Goal: Task Accomplishment & Management: Manage account settings

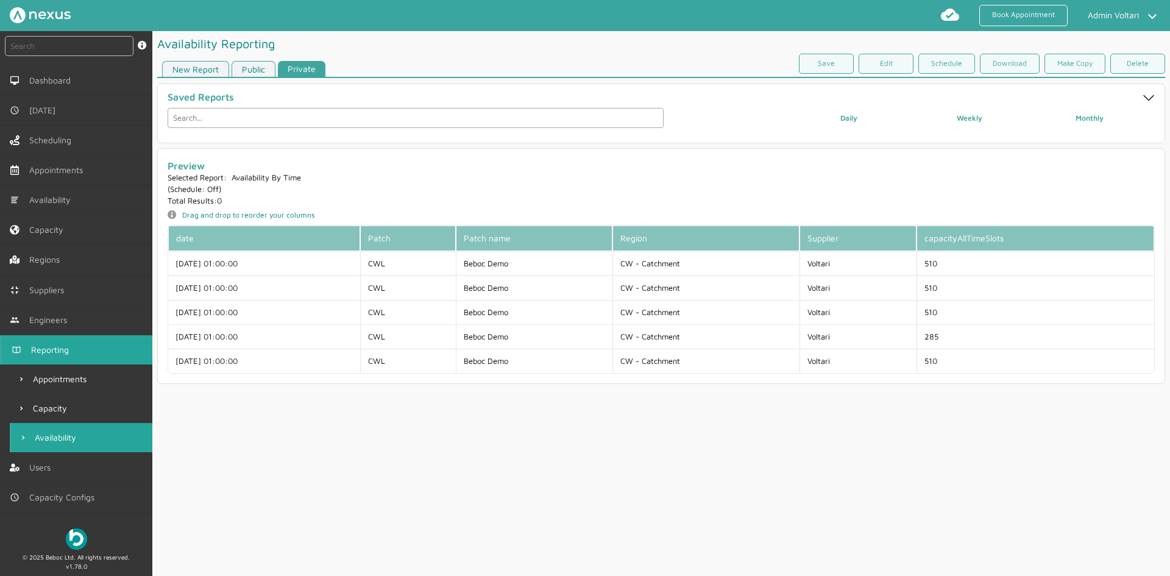
click at [76, 349] on link "Reporting" at bounding box center [76, 349] width 152 height 29
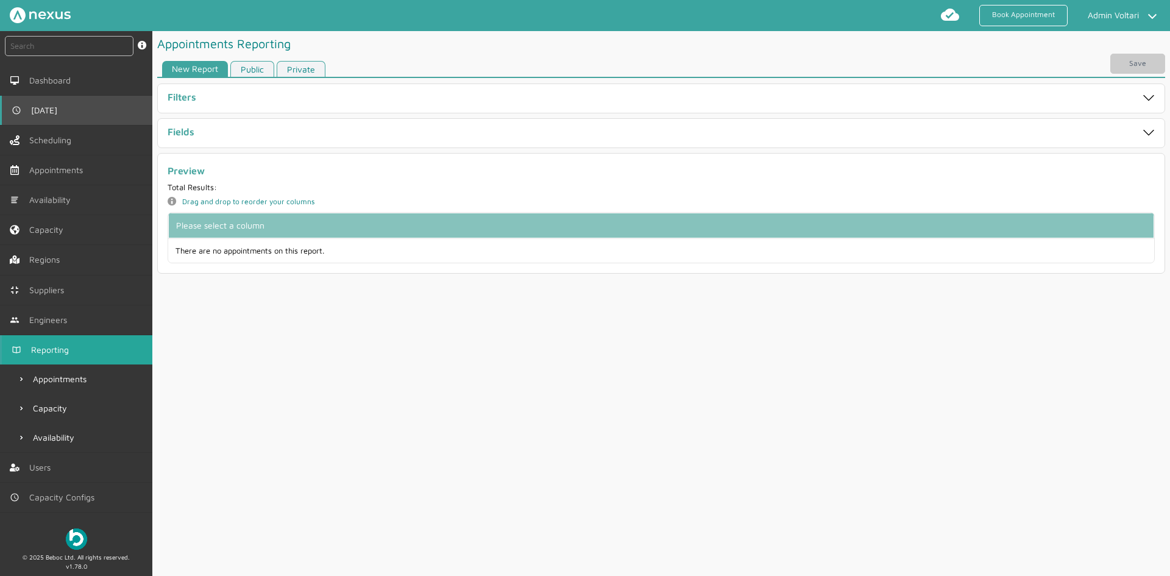
click at [60, 118] on link "[DATE]" at bounding box center [76, 110] width 152 height 29
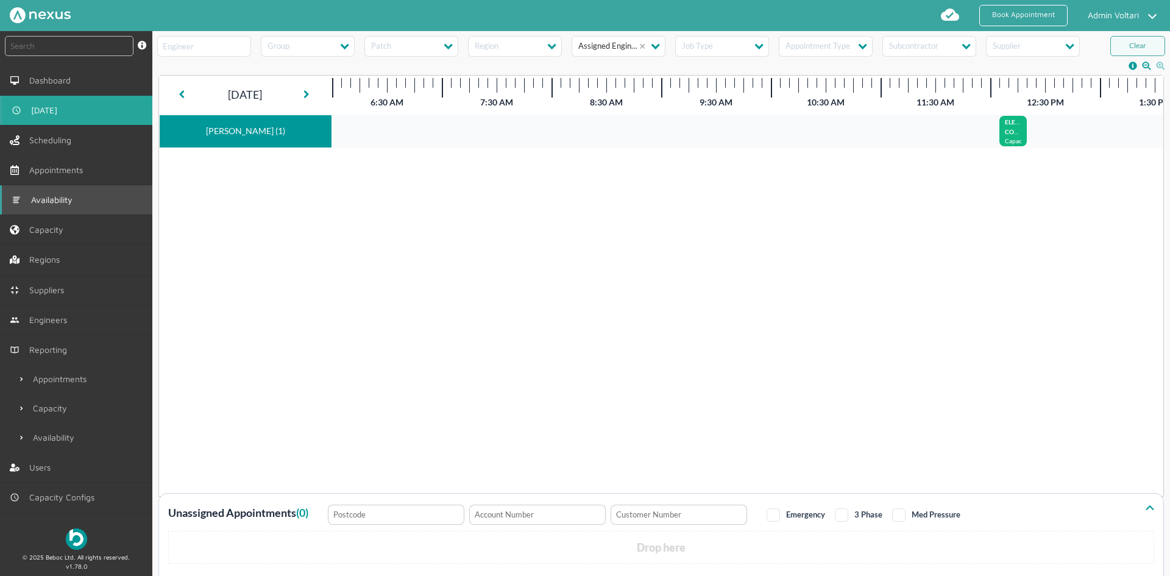
click at [60, 200] on span "Availability" at bounding box center [54, 200] width 46 height 10
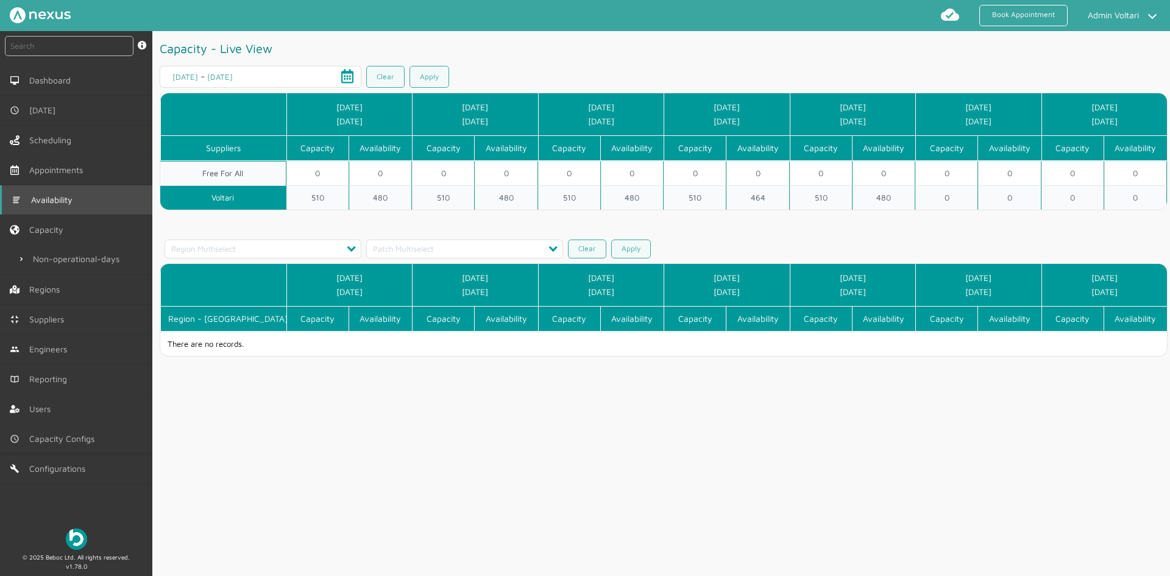
click at [55, 202] on span "Availability" at bounding box center [54, 200] width 46 height 10
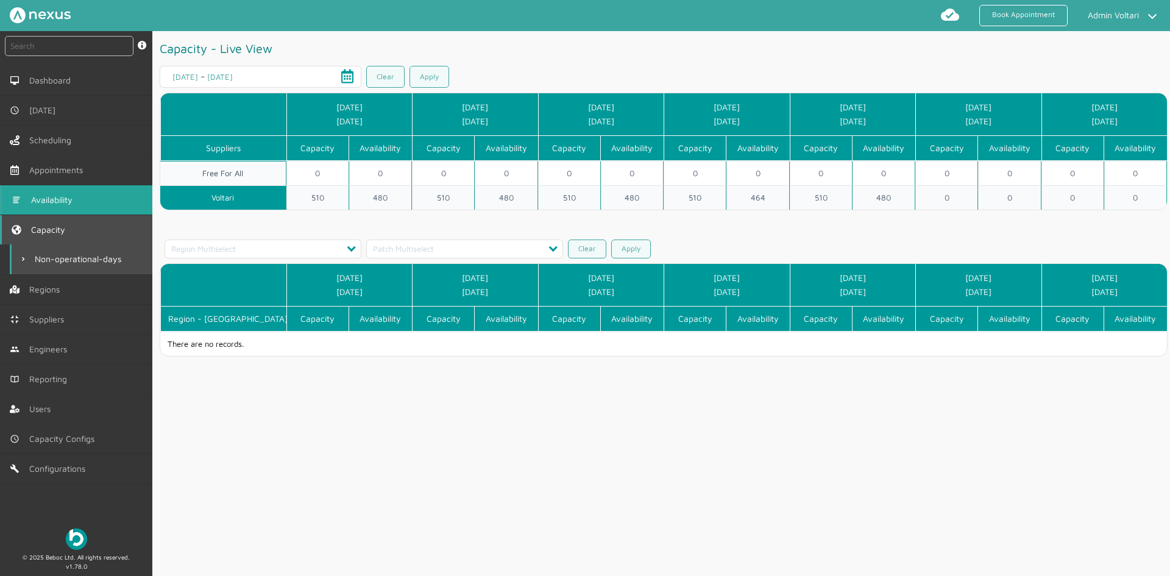
click at [74, 227] on link "Capacity" at bounding box center [76, 229] width 152 height 29
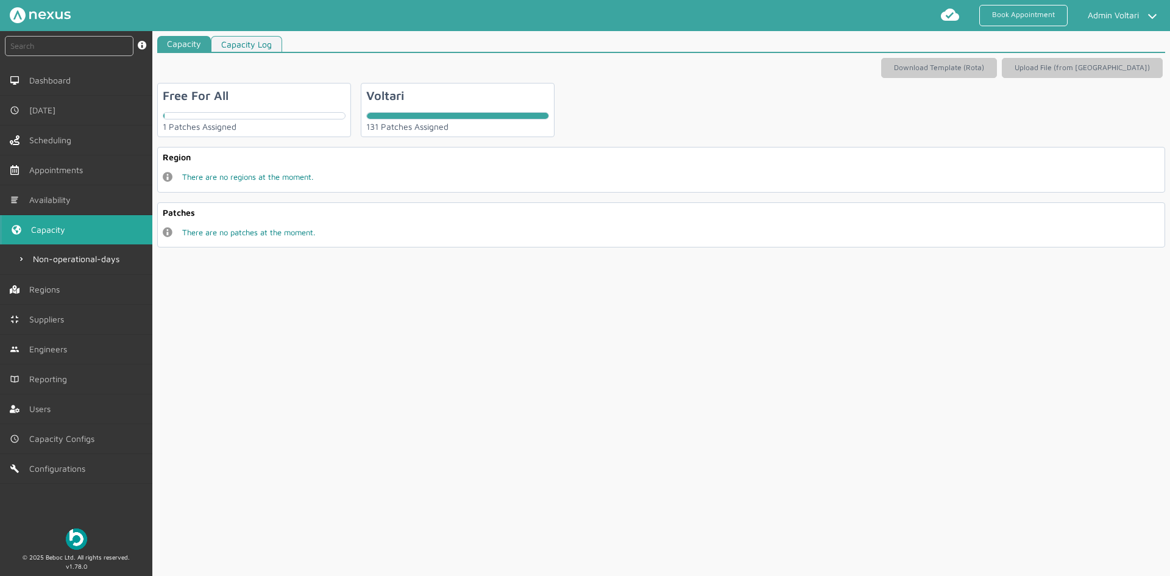
click at [437, 108] on div "Voltari 131 Patches Assigned" at bounding box center [458, 110] width 194 height 54
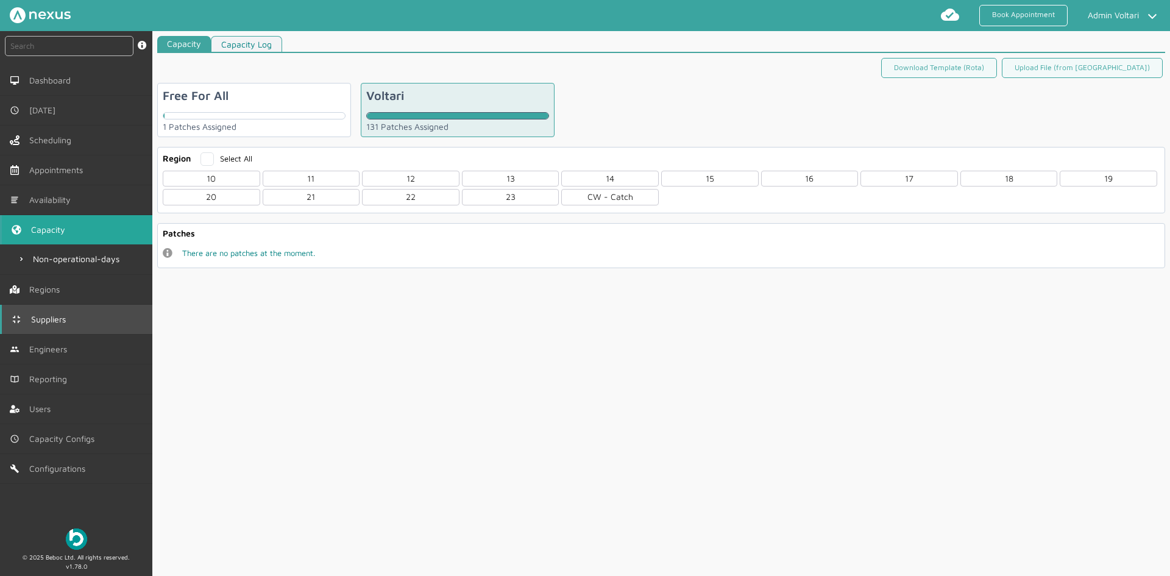
click at [62, 321] on span "Suppliers" at bounding box center [51, 319] width 40 height 10
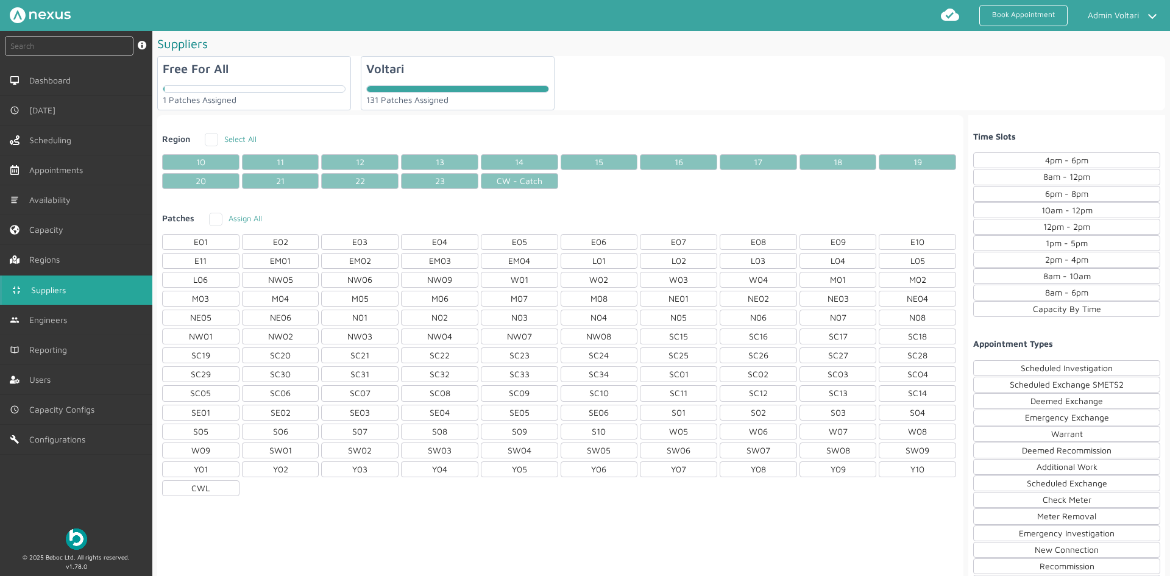
click at [481, 70] on div "Voltari 131 Patches Assigned" at bounding box center [458, 83] width 194 height 54
checkbox input "true"
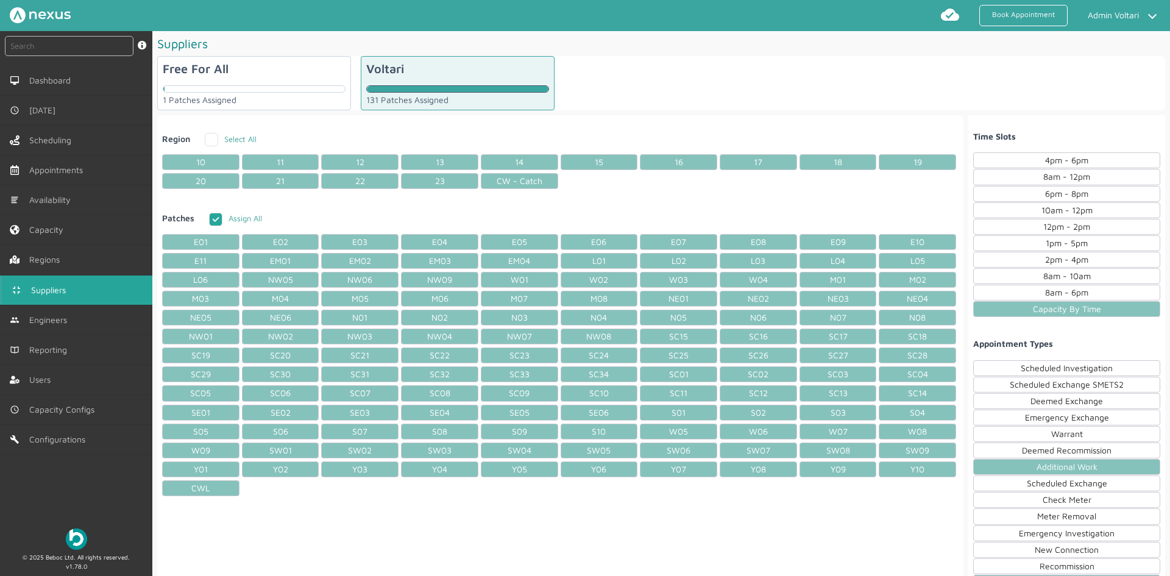
click at [1082, 304] on div "Capacity By Time" at bounding box center [1066, 309] width 187 height 16
click at [1012, 179] on div "8am - 12pm" at bounding box center [1066, 177] width 187 height 16
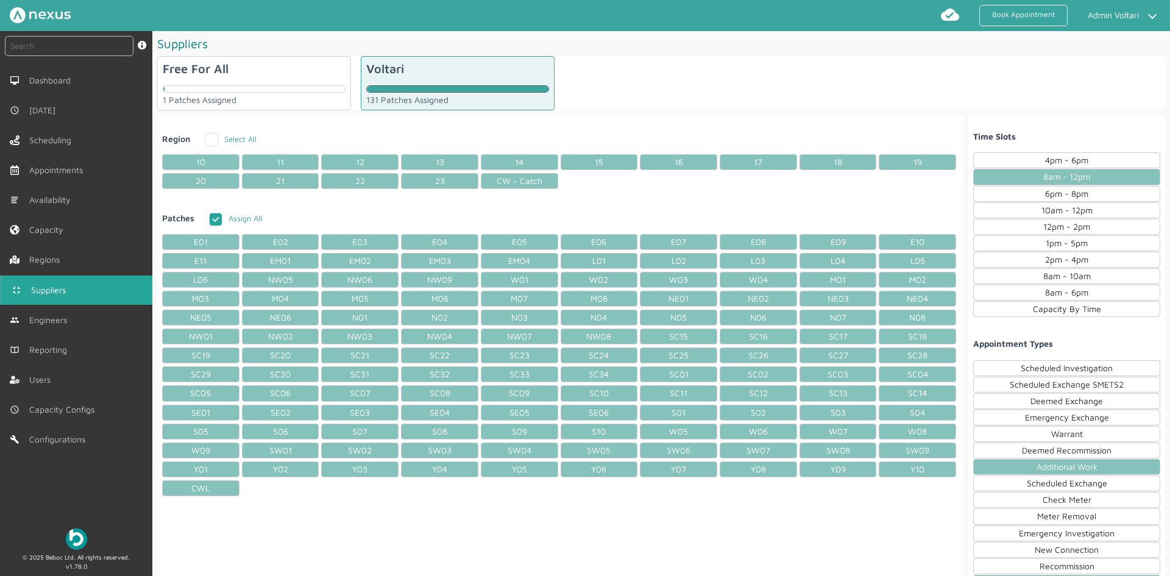
click at [1017, 242] on div "1pm - 5pm" at bounding box center [1066, 243] width 187 height 16
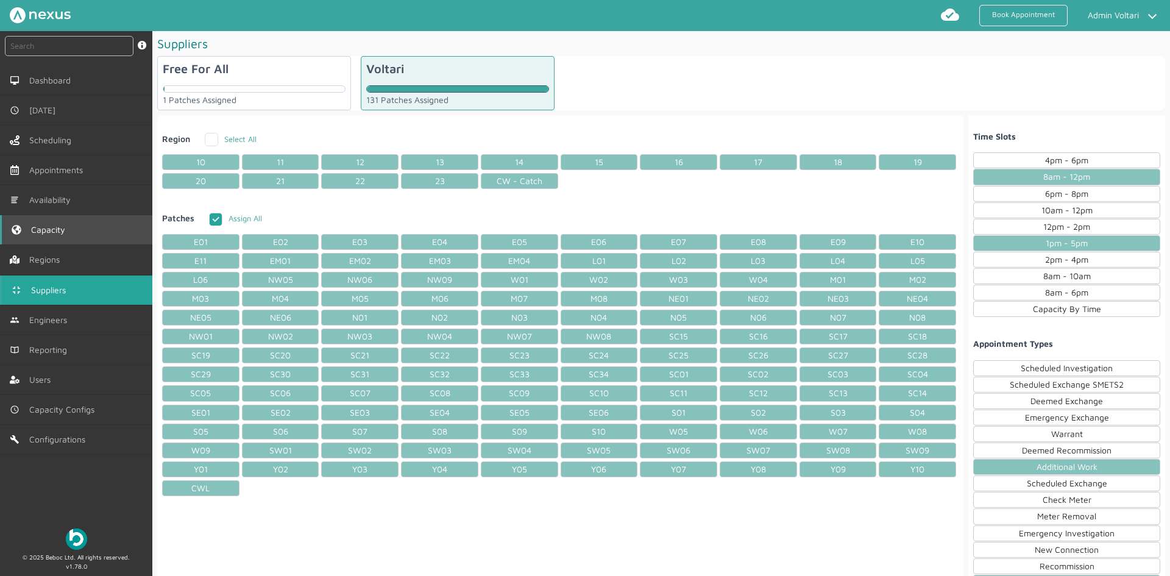
click at [57, 227] on span "Capacity" at bounding box center [50, 230] width 39 height 10
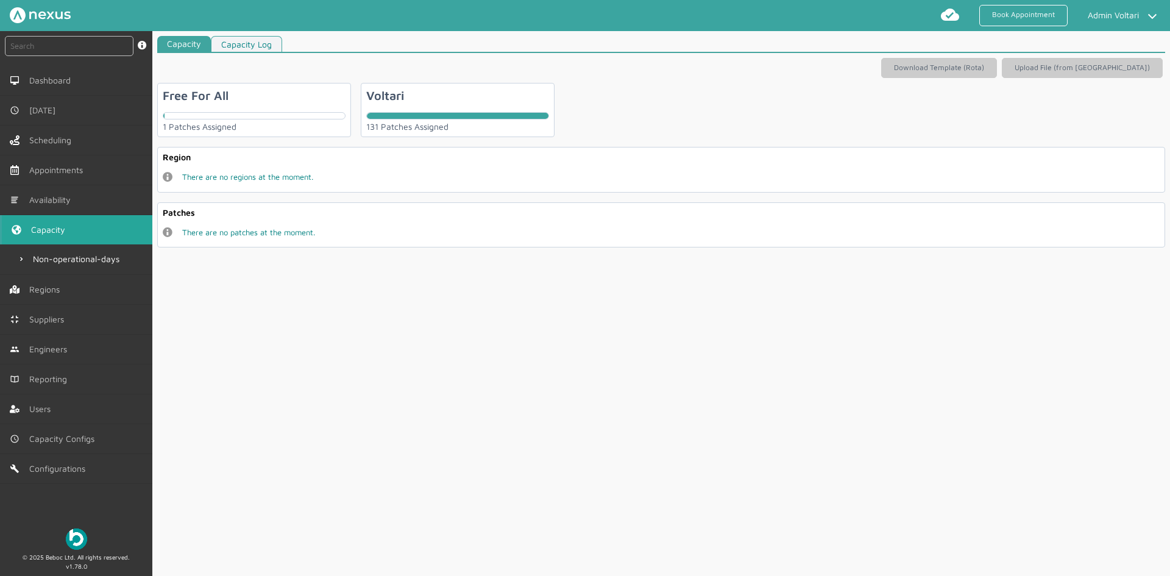
click at [416, 100] on div "Voltari 131 Patches Assigned" at bounding box center [458, 110] width 194 height 54
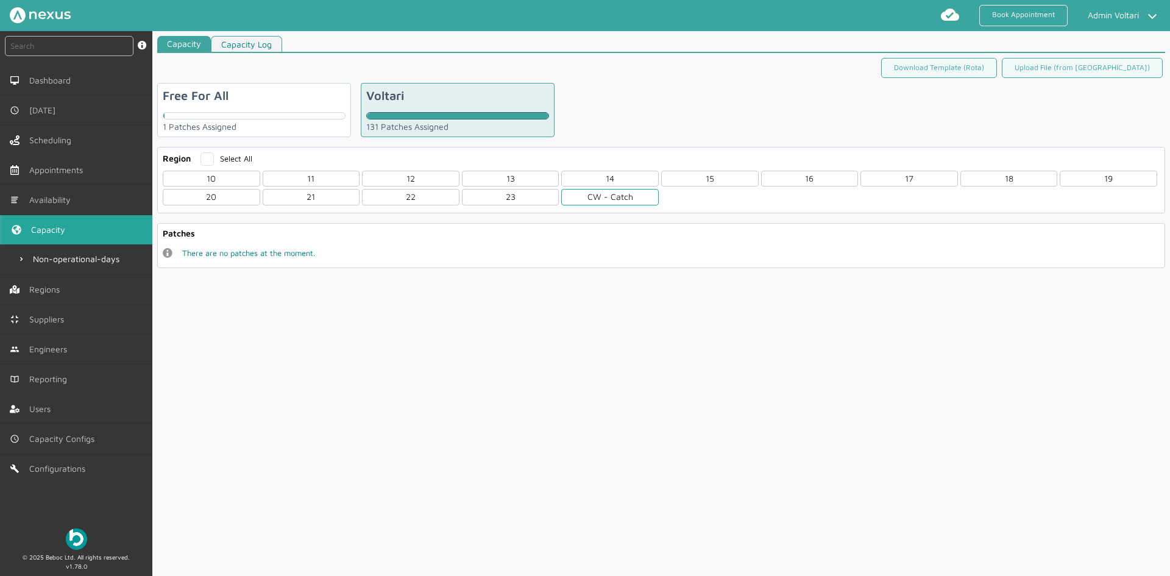
click at [597, 197] on div "CW - Catch" at bounding box center [610, 197] width 98 height 16
click at [235, 257] on div "CWL" at bounding box center [212, 251] width 98 height 16
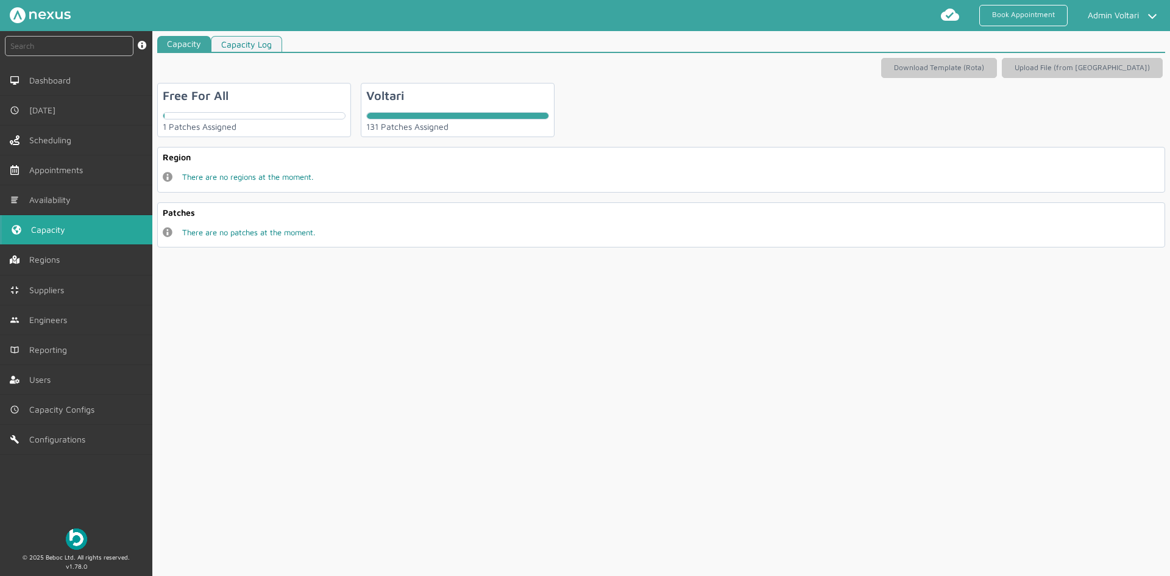
click at [390, 102] on div "Voltari" at bounding box center [385, 95] width 38 height 14
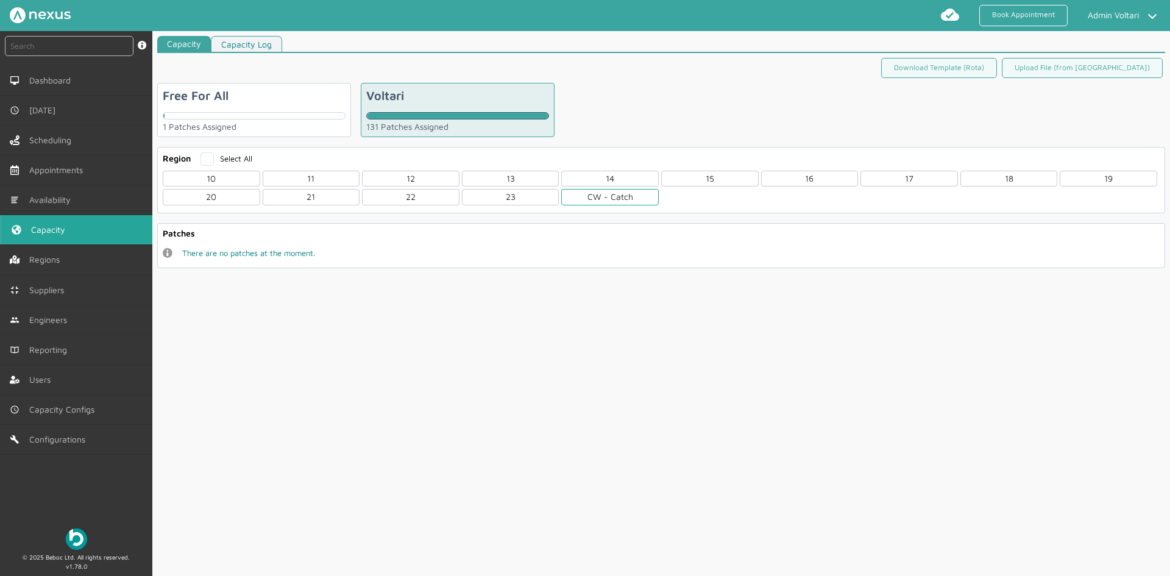
click at [601, 194] on div "CW - Catch" at bounding box center [610, 197] width 98 height 16
click at [234, 261] on div "Patches CWL BL1,BL2,BL3,BL4,BL5,BL6,BL7,WN1,WN2,WN3,WN4,WN5,WN6,WN7,WN8,PR6,PR7…" at bounding box center [661, 245] width 1008 height 44
click at [234, 259] on div "CWL BL1,BL2,BL3,BL4,BL5,BL6,BL7,WN1,WN2,WN3,WN4,WN5,WN6,WN7,WN8,PR6,PR7,WA13,WA…" at bounding box center [661, 252] width 997 height 18
click at [233, 255] on div "CWL" at bounding box center [212, 251] width 98 height 16
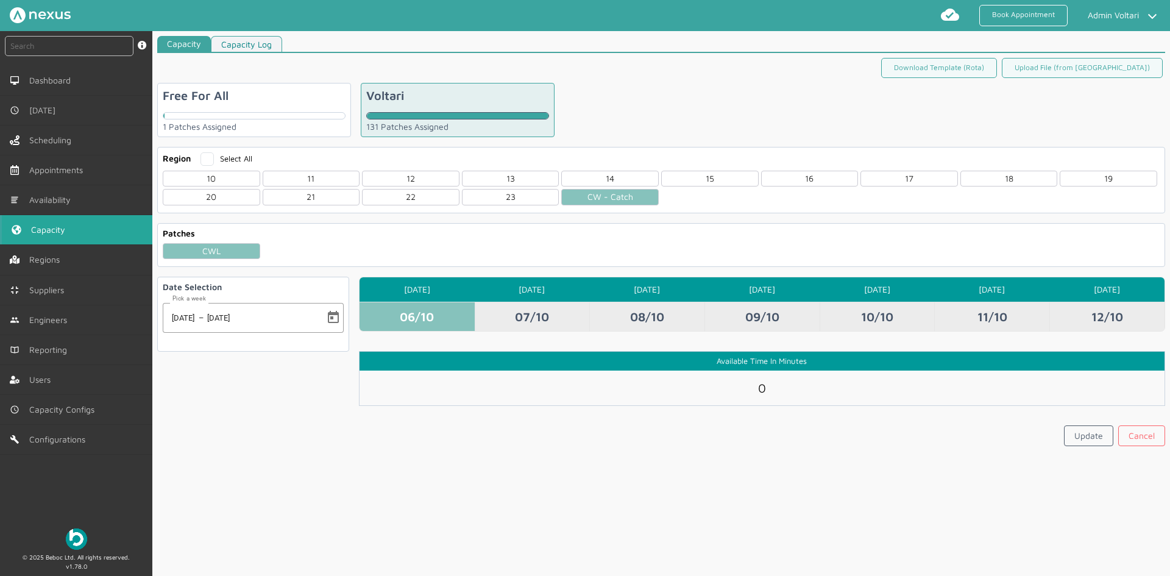
click at [479, 308] on td "07/10" at bounding box center [532, 316] width 115 height 29
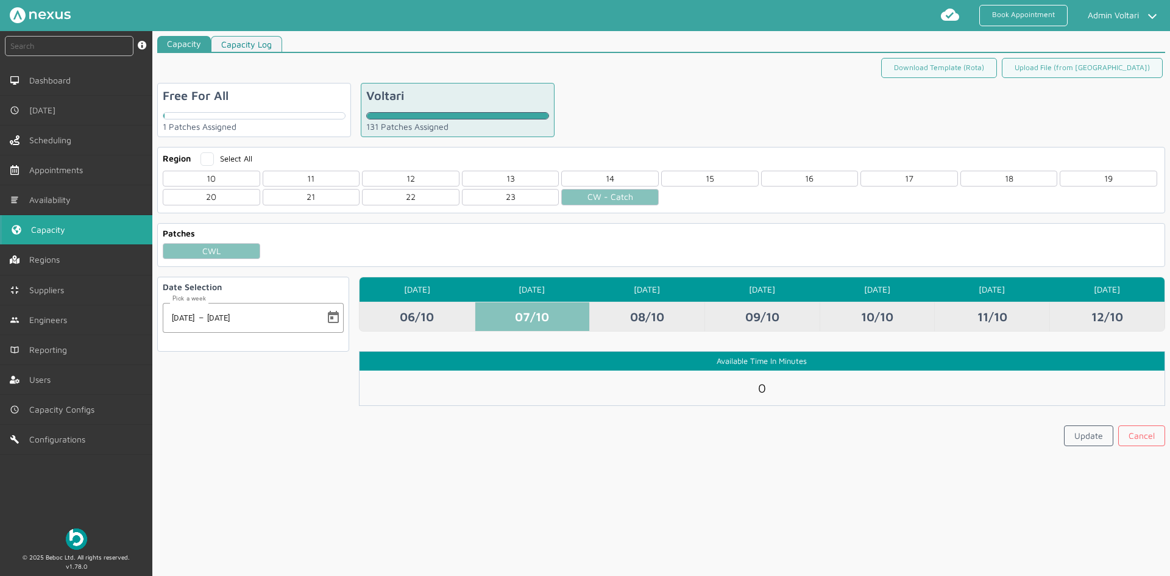
click at [608, 306] on td "08/10" at bounding box center [646, 316] width 115 height 29
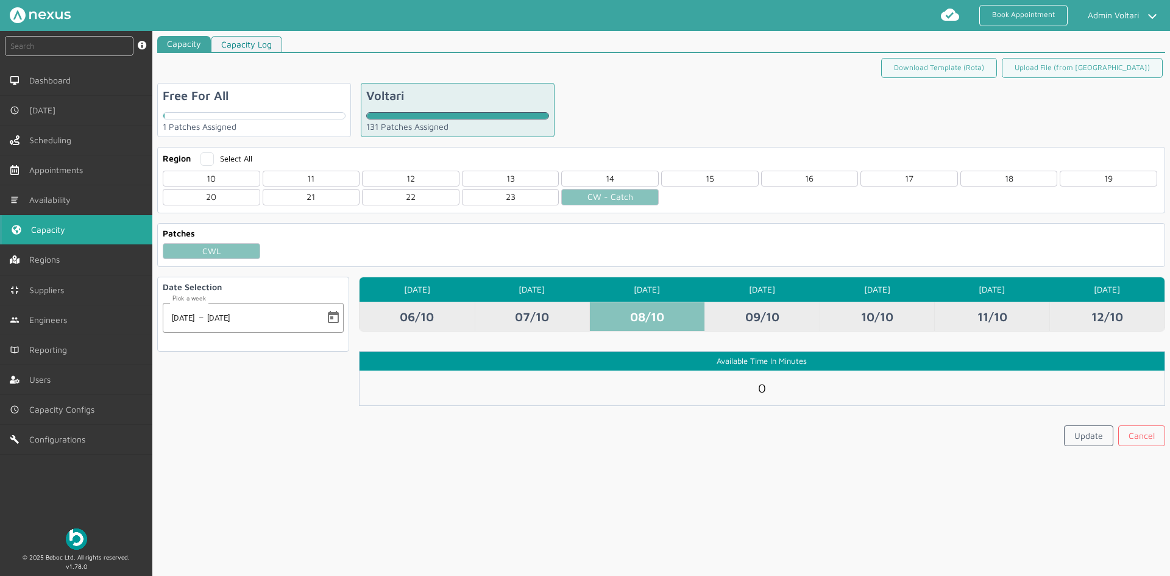
click at [748, 306] on td "09/10" at bounding box center [762, 316] width 115 height 29
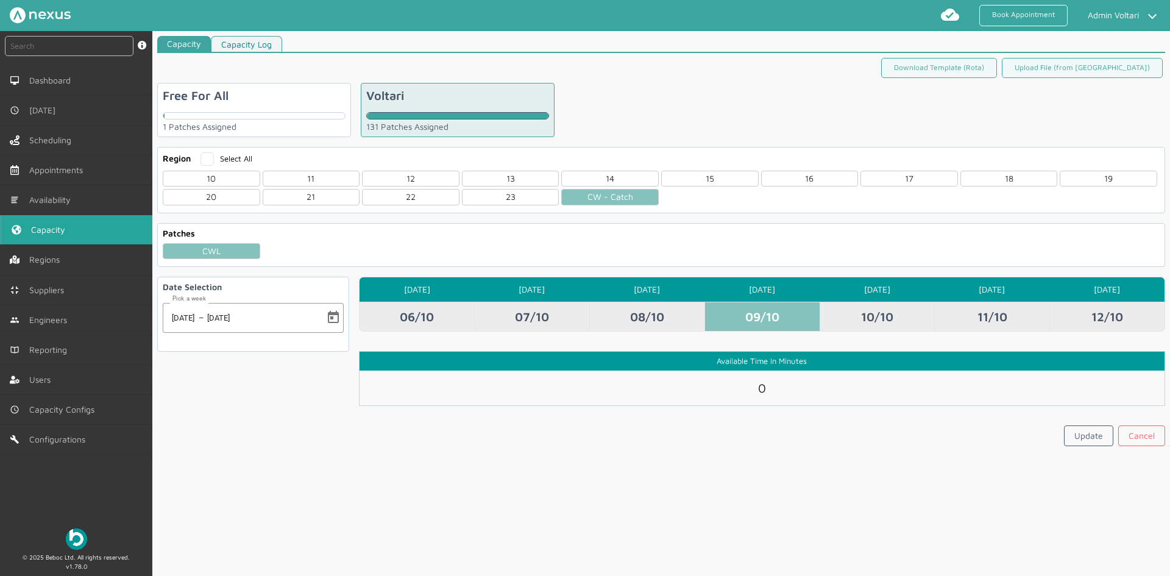
click at [906, 326] on td "10/10" at bounding box center [877, 316] width 115 height 29
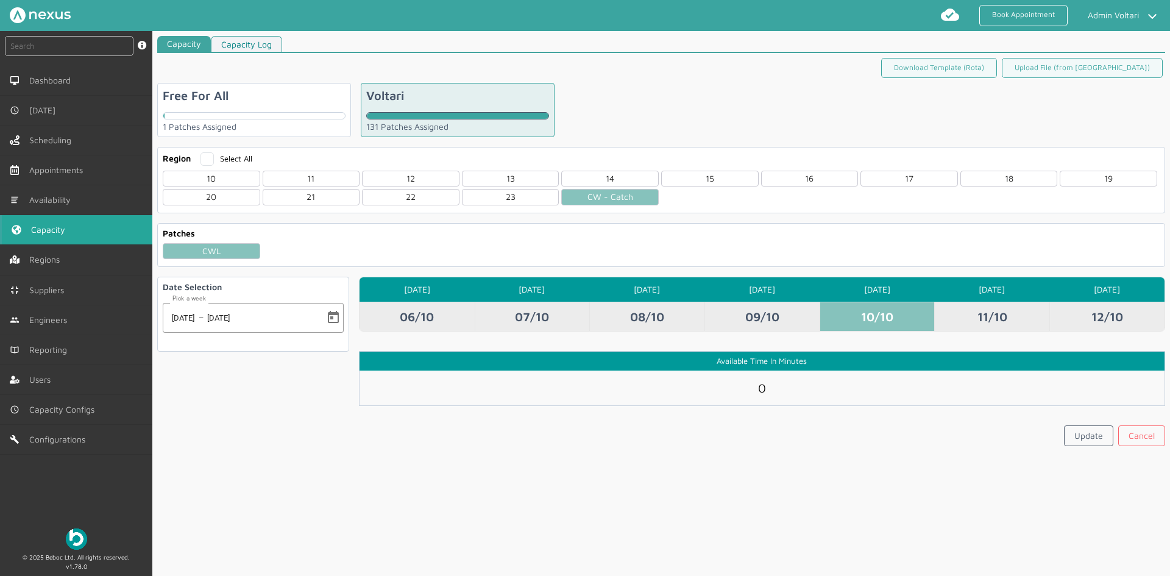
click at [967, 310] on td "11/10" at bounding box center [991, 316] width 115 height 29
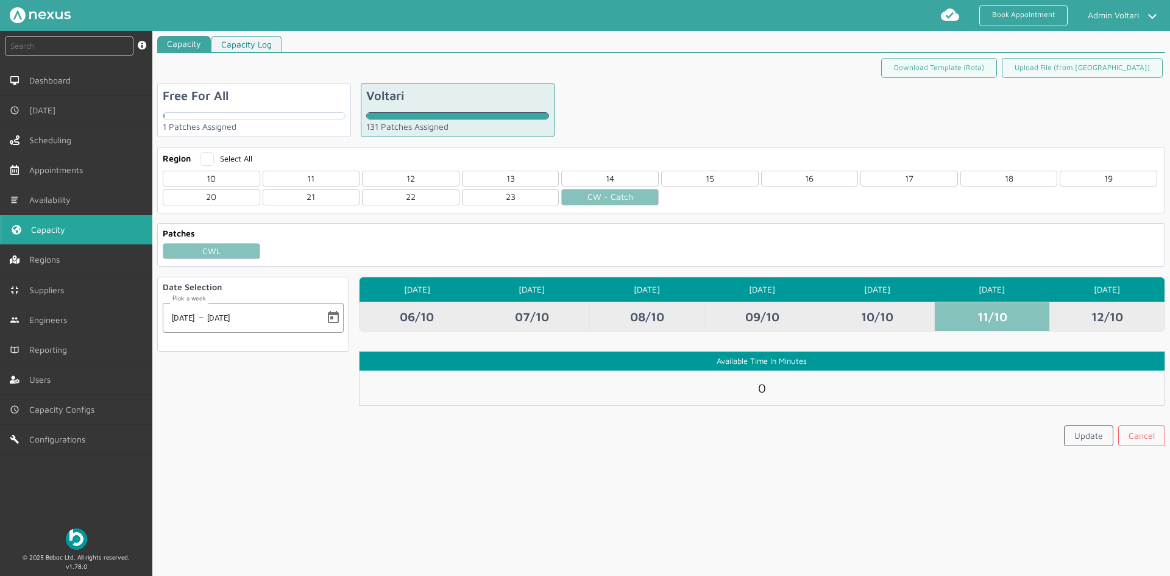
click at [1075, 313] on td "12/10" at bounding box center [1107, 316] width 115 height 29
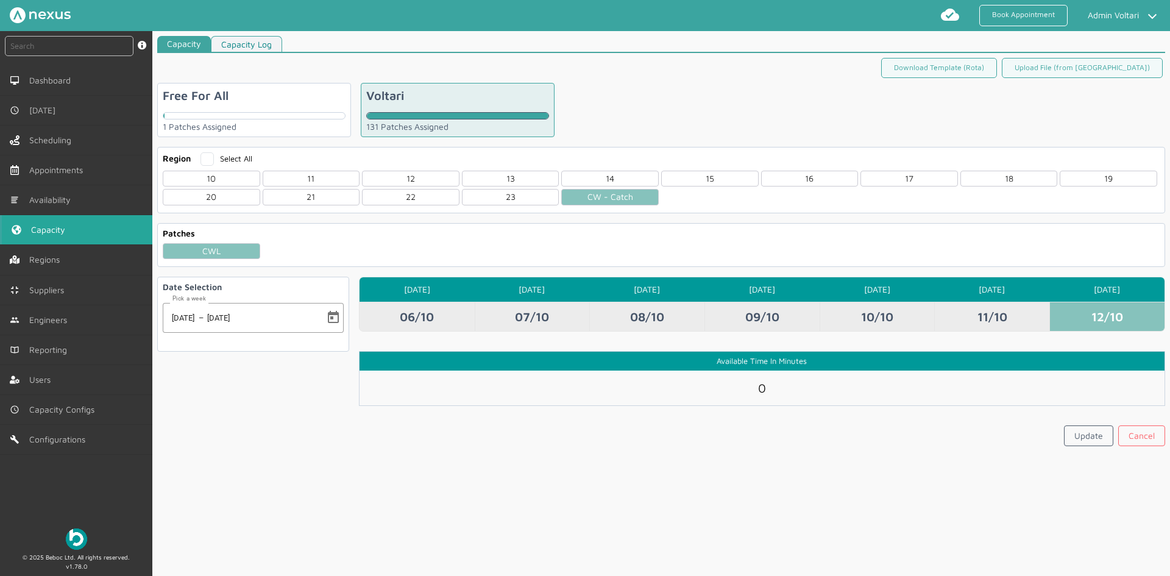
click at [403, 318] on td "06/10" at bounding box center [417, 316] width 115 height 29
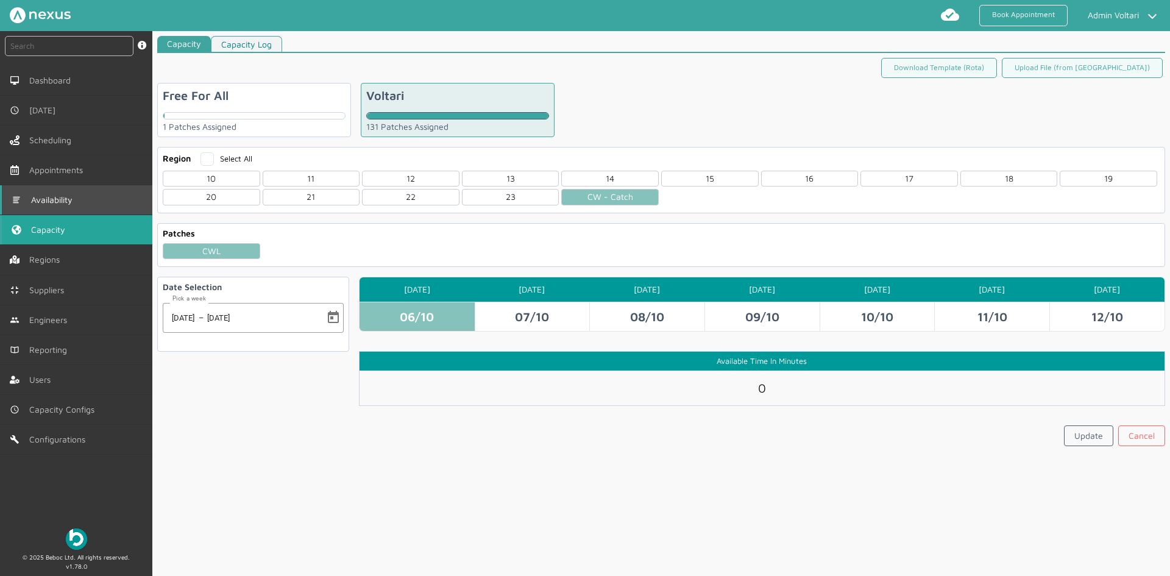
click at [62, 197] on span "Availability" at bounding box center [54, 200] width 46 height 10
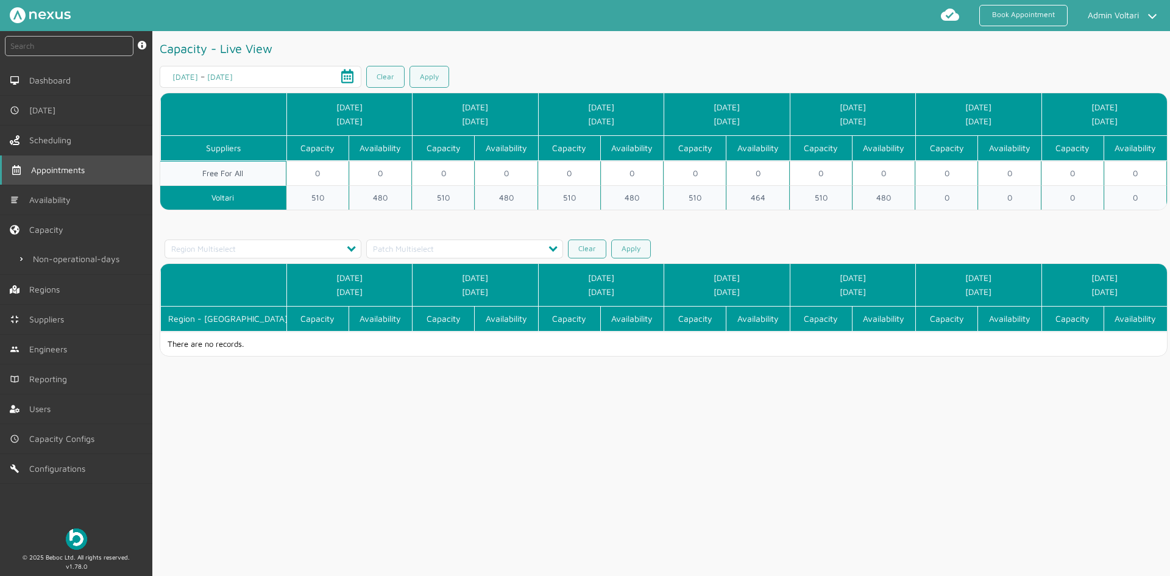
click at [54, 169] on span "Appointments" at bounding box center [60, 170] width 59 height 10
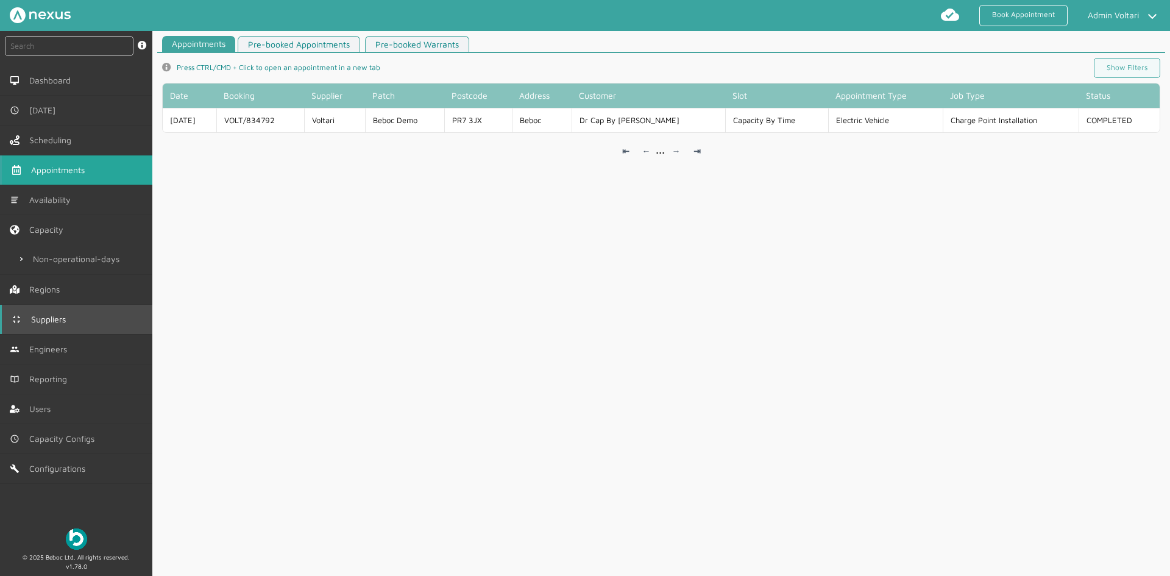
click at [44, 312] on link "Suppliers" at bounding box center [76, 319] width 152 height 29
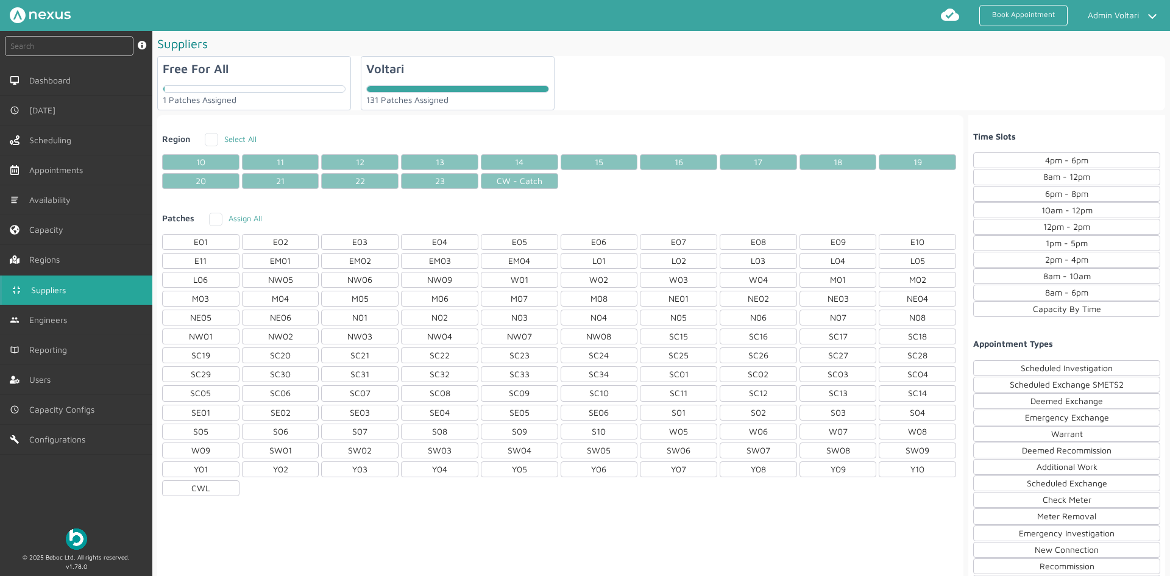
click at [498, 89] on div at bounding box center [458, 89] width 182 height 7
checkbox input "true"
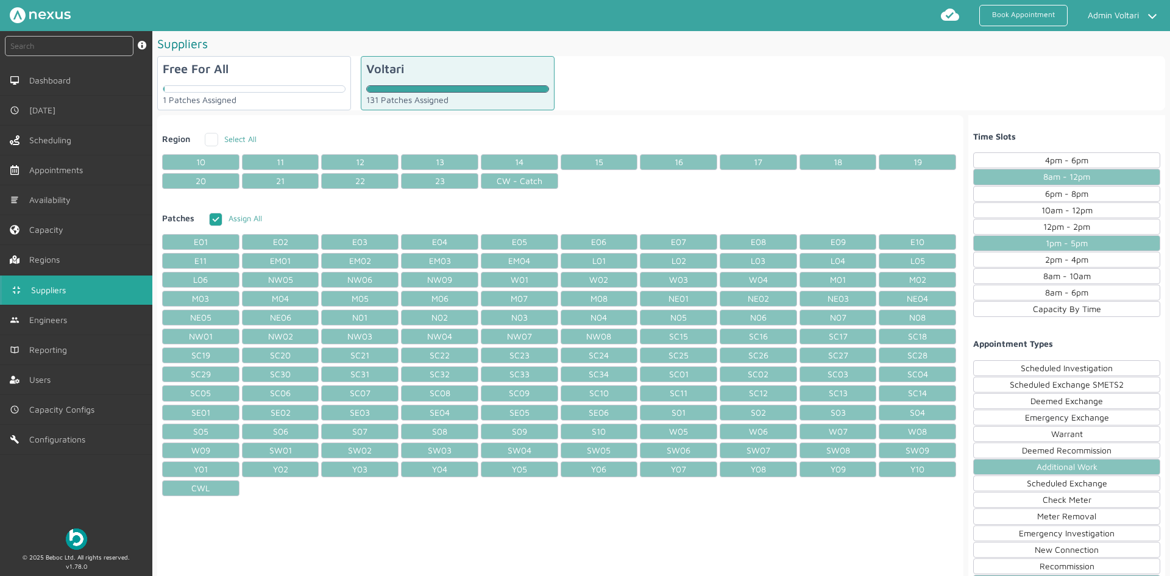
click at [997, 177] on div "8am - 12pm" at bounding box center [1066, 177] width 187 height 16
click at [997, 243] on div "1pm - 5pm" at bounding box center [1066, 243] width 187 height 16
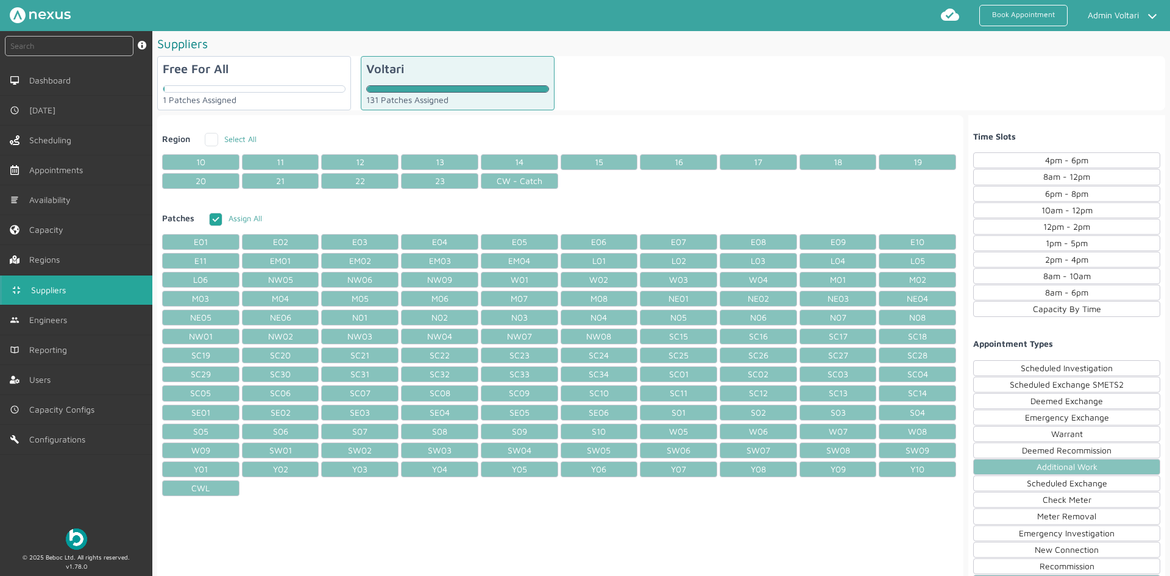
click at [1012, 302] on div "Capacity By Time" at bounding box center [1066, 309] width 187 height 16
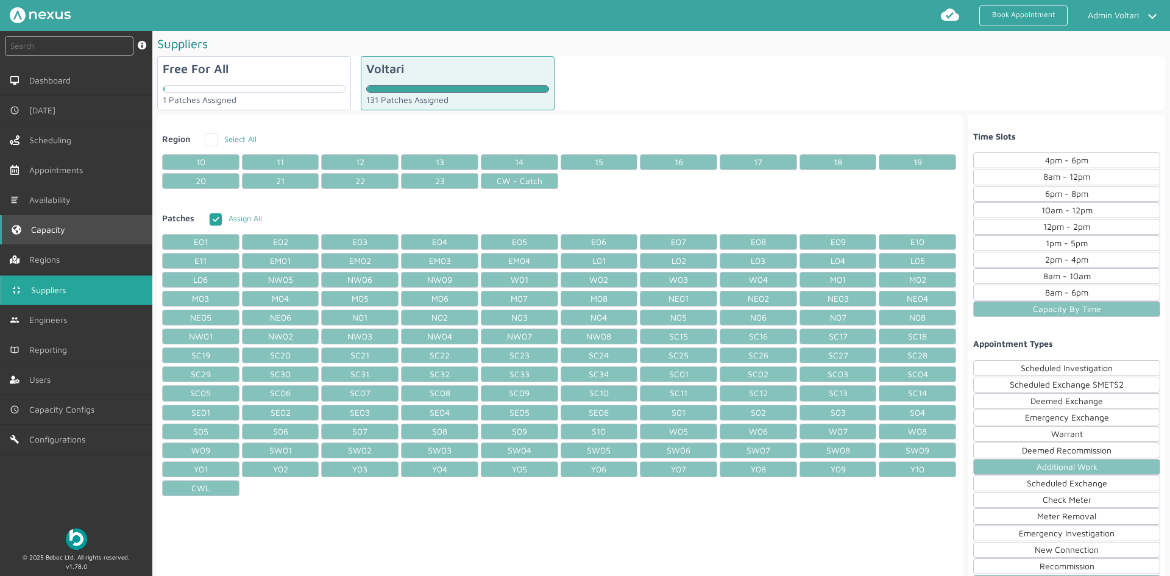
click at [74, 232] on link "Capacity" at bounding box center [76, 229] width 152 height 29
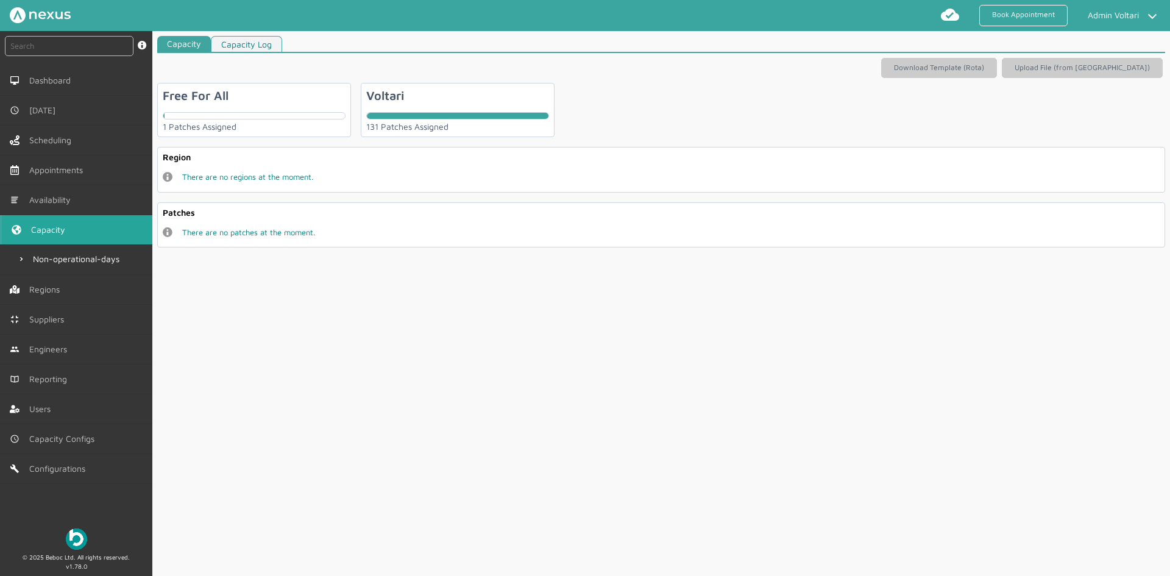
click at [433, 109] on div "Voltari 131 Patches Assigned" at bounding box center [458, 110] width 194 height 54
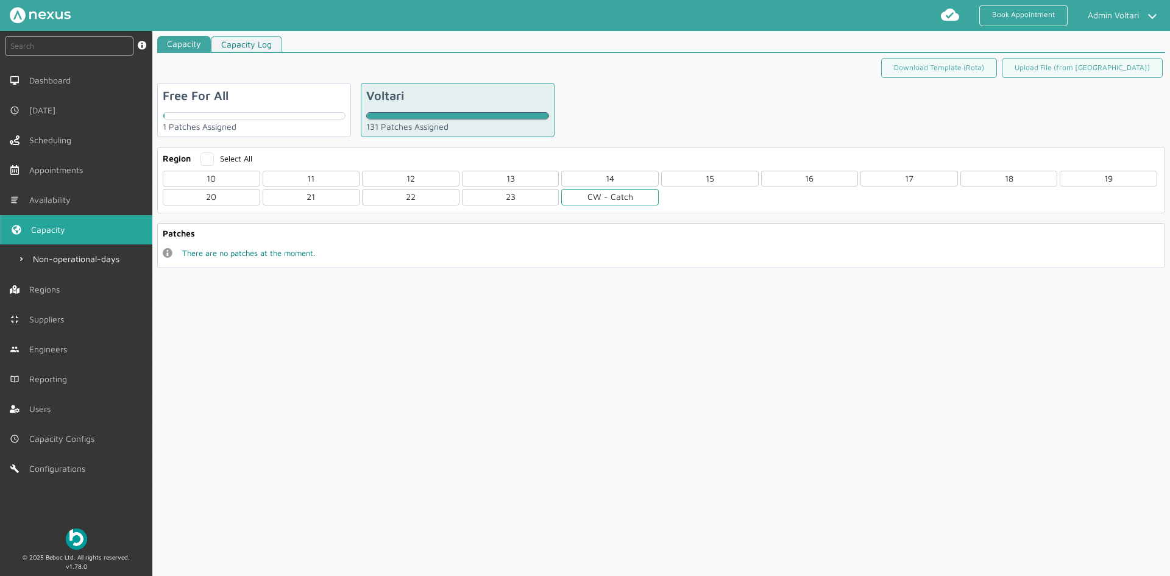
click at [599, 198] on div "CW - Catch" at bounding box center [610, 197] width 98 height 16
click at [221, 250] on div "CWL" at bounding box center [212, 251] width 98 height 16
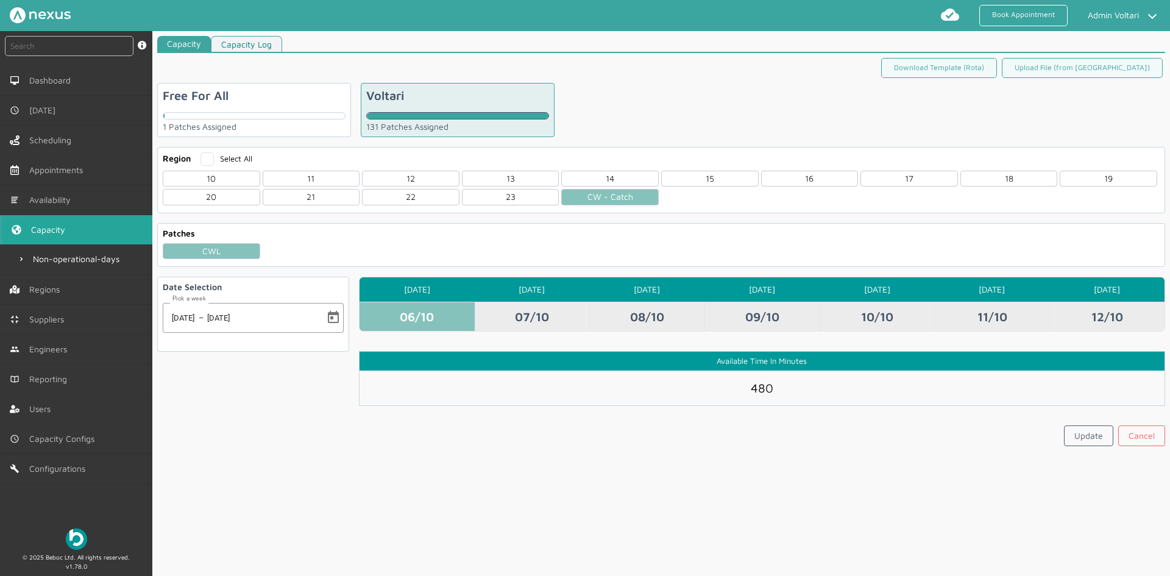
click at [758, 304] on td "09/10" at bounding box center [762, 316] width 115 height 29
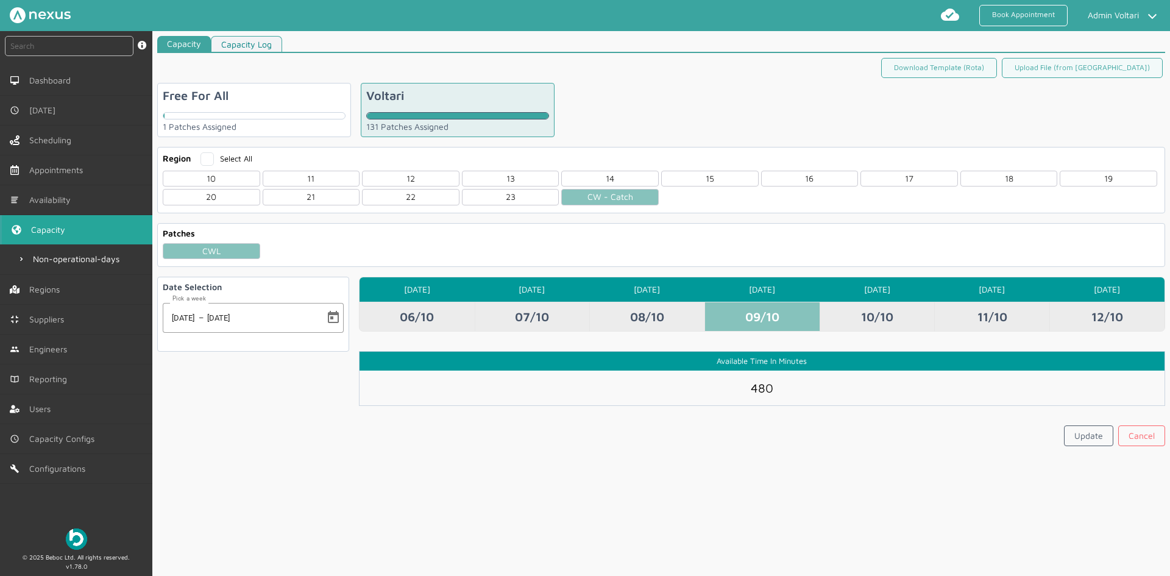
click at [856, 306] on td "10/10" at bounding box center [877, 316] width 115 height 29
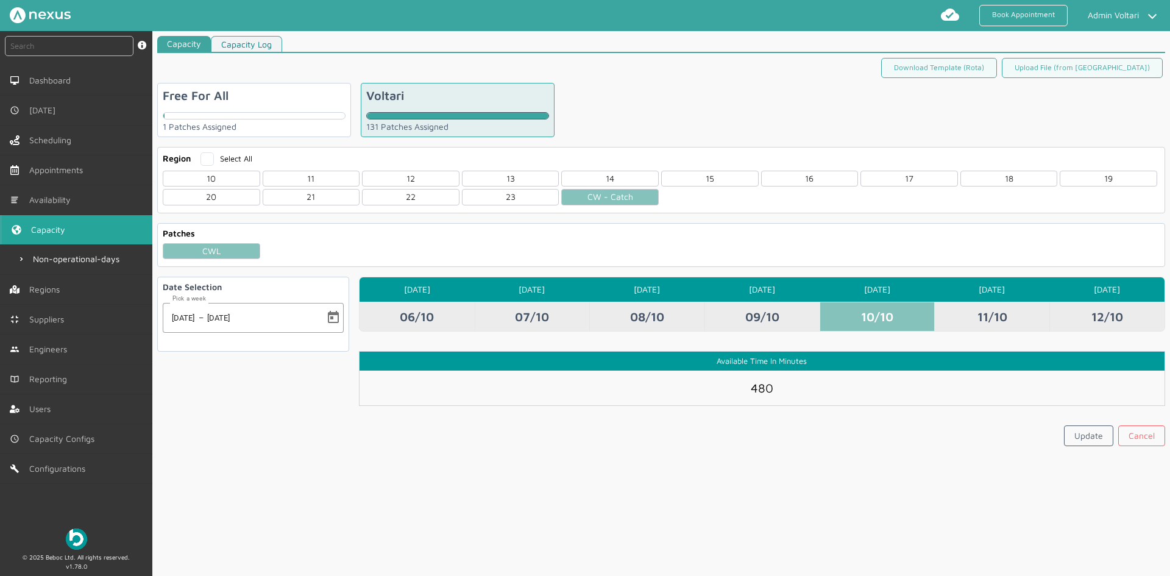
click at [982, 303] on td "11/10" at bounding box center [991, 316] width 115 height 29
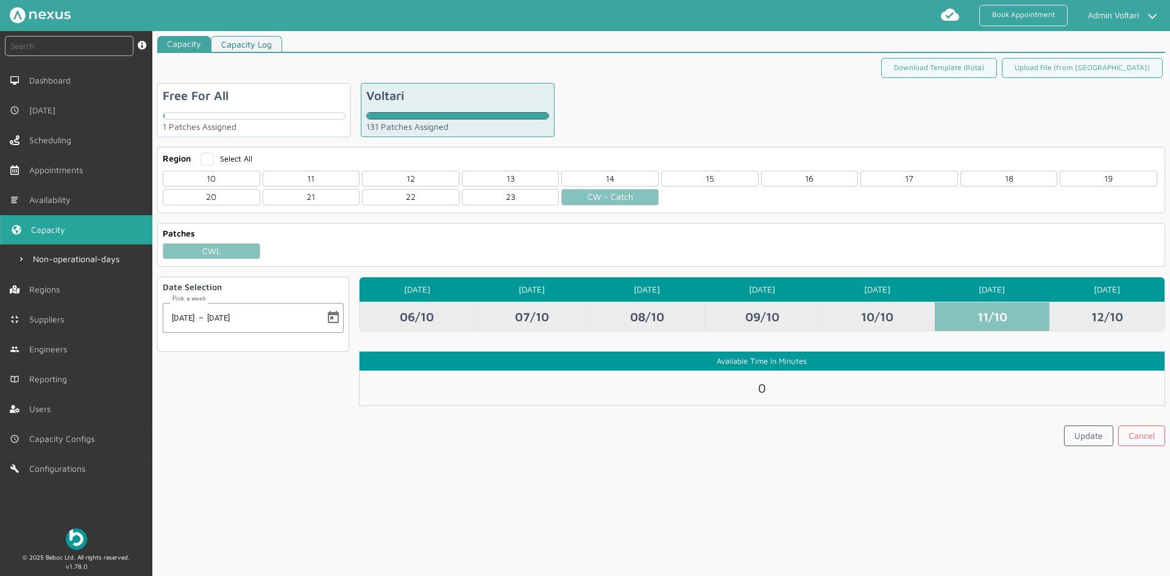
click at [1092, 313] on td "12/10" at bounding box center [1107, 316] width 115 height 29
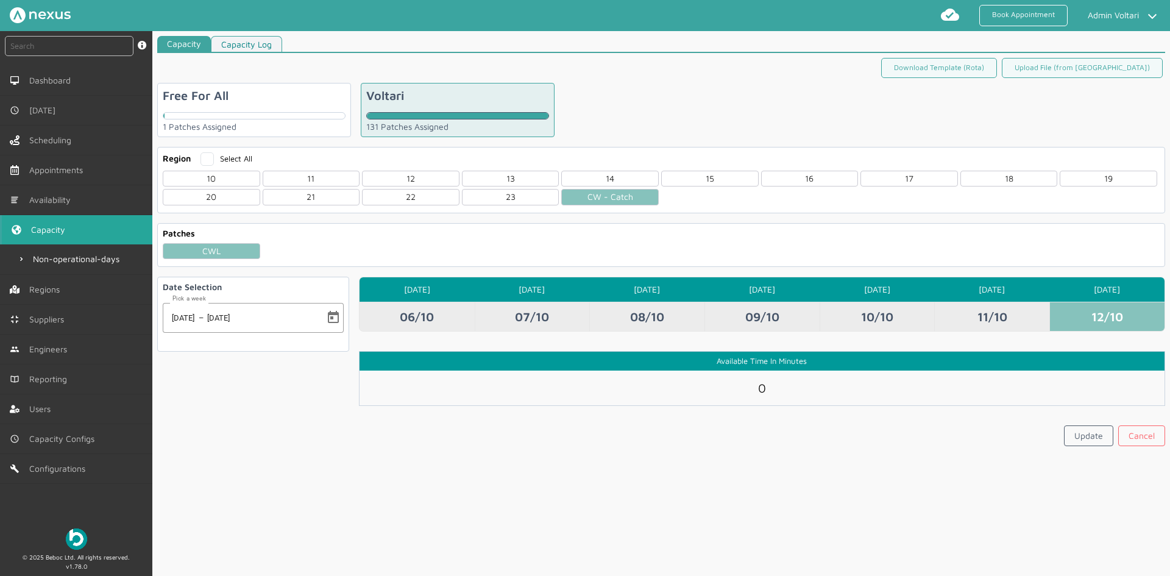
click at [419, 316] on td "06/10" at bounding box center [417, 316] width 115 height 29
type input "480"
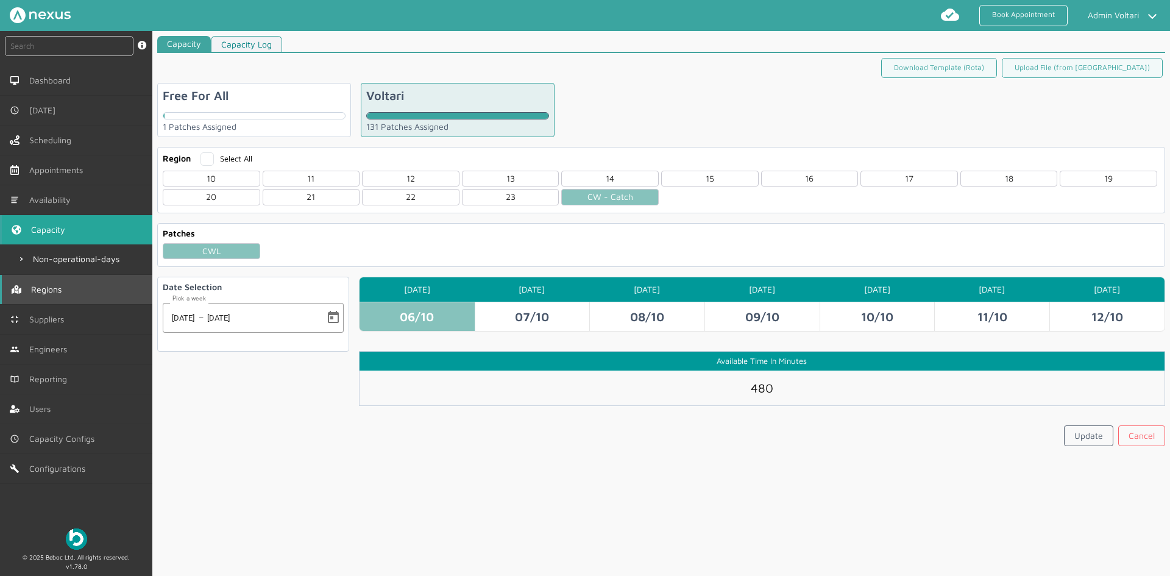
click at [77, 297] on link "Regions" at bounding box center [76, 289] width 152 height 29
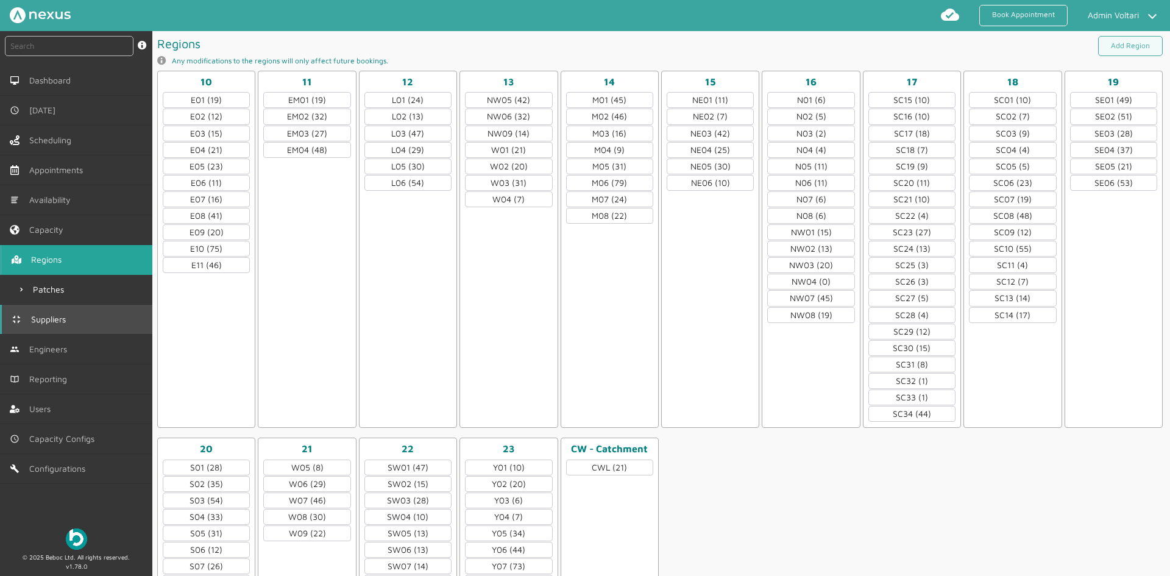
click at [78, 314] on link "Suppliers" at bounding box center [76, 319] width 152 height 29
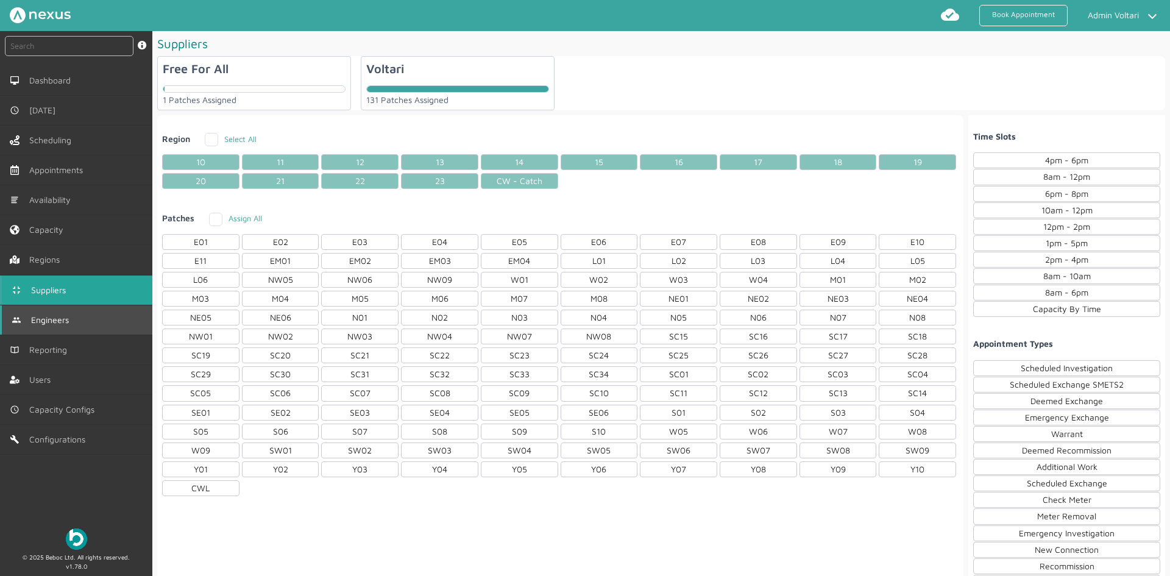
click at [86, 324] on link "Engineers" at bounding box center [76, 319] width 152 height 29
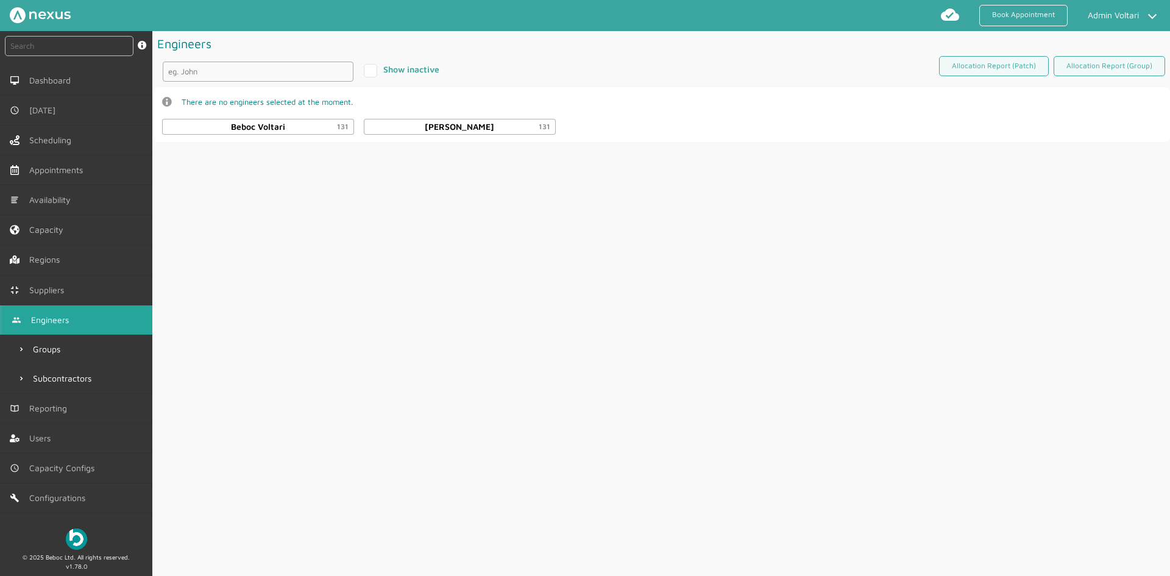
click at [91, 314] on link "Engineers" at bounding box center [76, 319] width 152 height 29
click at [80, 408] on link "Reporting" at bounding box center [76, 408] width 152 height 29
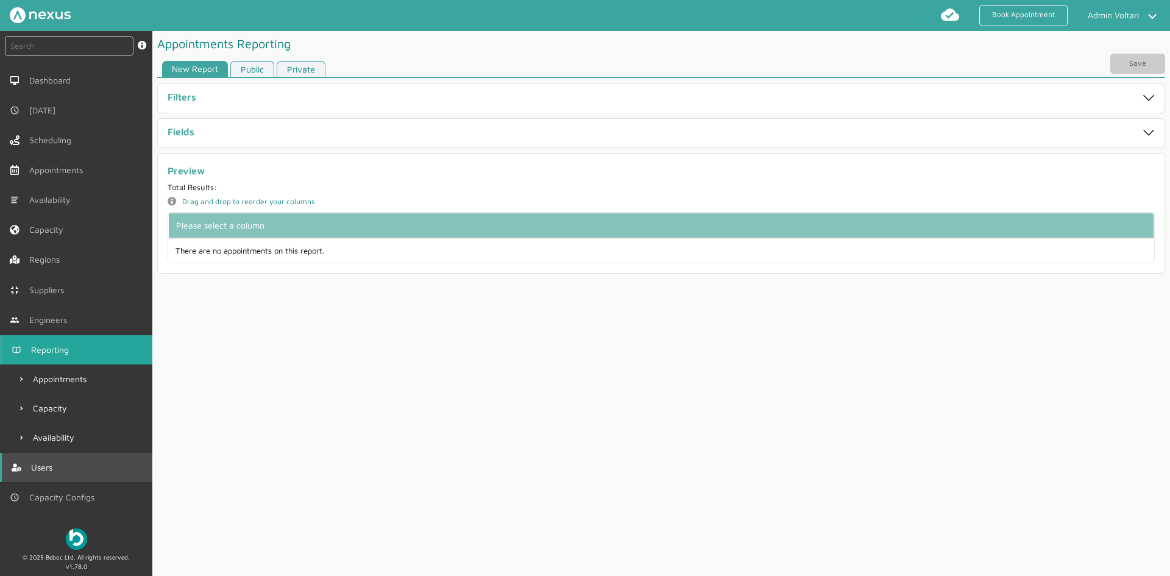
click at [80, 466] on link "Users" at bounding box center [76, 467] width 152 height 29
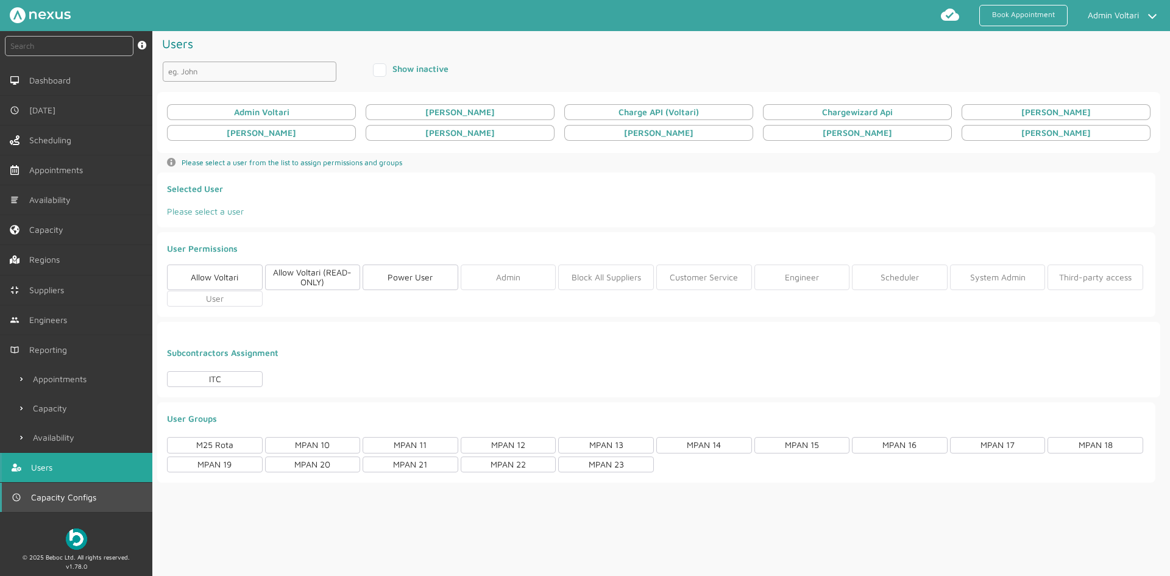
click at [80, 499] on span "Capacity Configs" at bounding box center [66, 497] width 70 height 10
